Goal: Information Seeking & Learning: Learn about a topic

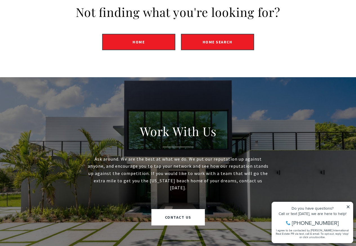
scroll to position [169, 0]
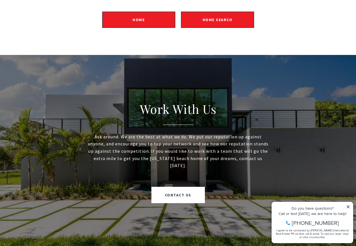
scroll to position [169, 0]
